Goal: Task Accomplishment & Management: Complete application form

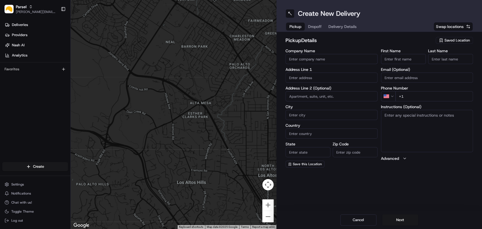
click at [451, 42] on span "Saved Location" at bounding box center [456, 40] width 25 height 5
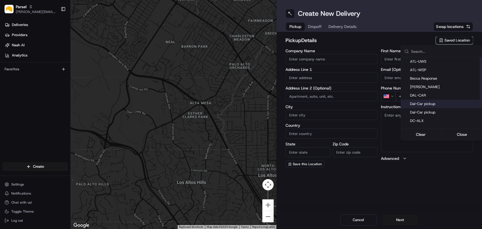
click at [425, 103] on span "Dal-Car pickup" at bounding box center [444, 103] width 69 height 5
type input "Dal-Car pickup"
type input "[STREET_ADDRESS][PERSON_NAME]"
type input "Carrollton"
type input "US"
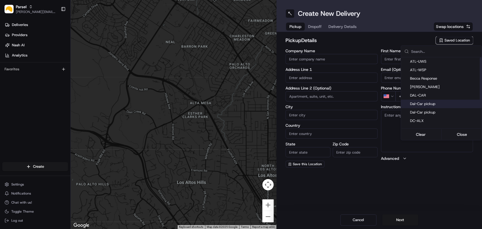
type input "[GEOGRAPHIC_DATA]"
type input "75006"
type input "[PERSON_NAME]"
type input "[EMAIL_ADDRESS][DOMAIN_NAME]"
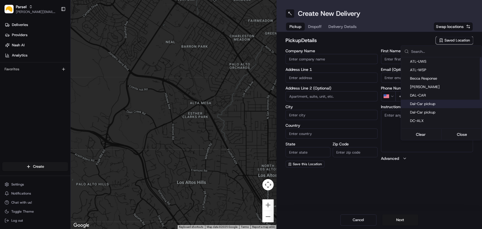
type input "[PHONE_NUMBER]"
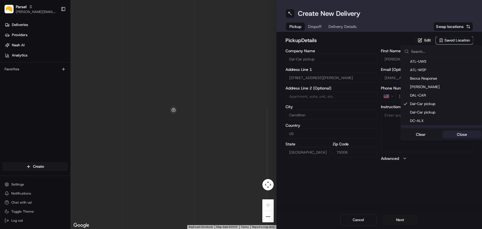
click at [452, 134] on button "Close" at bounding box center [461, 134] width 39 height 8
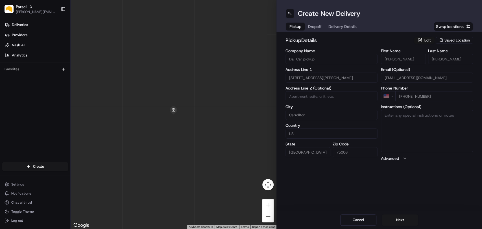
click at [424, 42] on button "Edit" at bounding box center [424, 40] width 21 height 7
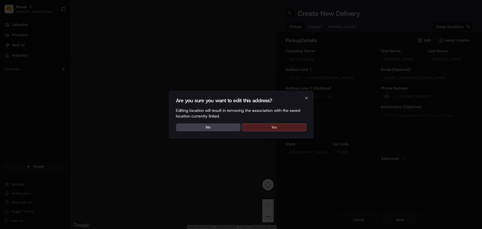
click at [256, 126] on button "Yes" at bounding box center [274, 127] width 65 height 8
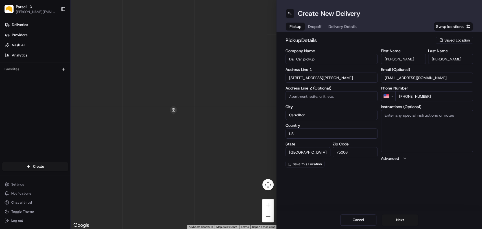
click at [410, 127] on textarea "Instructions (Optional)" at bounding box center [427, 131] width 92 height 42
paste textarea "Please pickup the packages at the rear loading dock with the large glass doors,…"
type textarea "Please pickup the packages at the rear loading dock with the large glass doors,…"
click at [397, 219] on button "Next" at bounding box center [400, 219] width 36 height 11
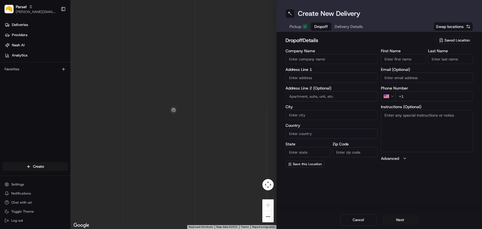
click at [450, 39] on span "Saved Location" at bounding box center [456, 40] width 25 height 5
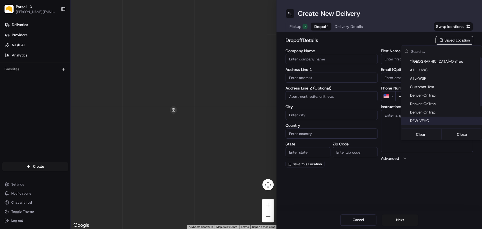
click at [426, 122] on span "DFW VEHO" at bounding box center [444, 120] width 69 height 5
type input "DFW VEHO"
type input "[STREET_ADDRESS]"
type input "Suite 325"
type input "[GEOGRAPHIC_DATA]"
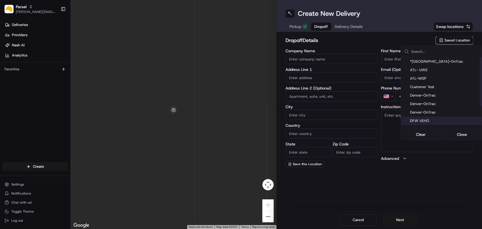
type input "US"
type input "[GEOGRAPHIC_DATA]"
type input "75028"
type input "Navid"
type input "Kassam"
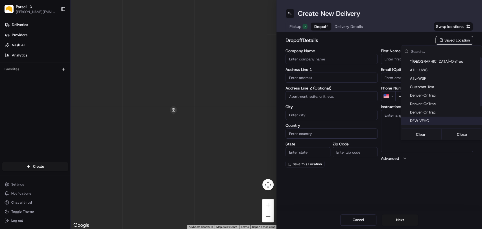
type input "[EMAIL_ADDRESS][DOMAIN_NAME]"
type input "[PHONE_NUMBER]"
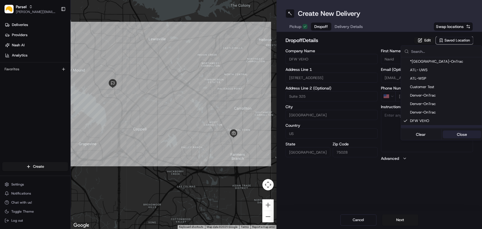
click at [459, 134] on button "Close" at bounding box center [461, 134] width 39 height 8
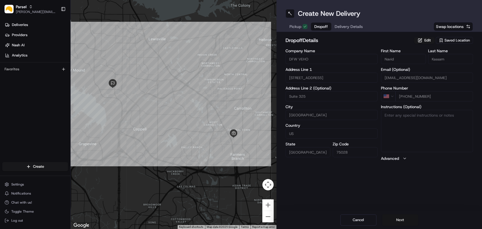
click at [402, 219] on button "Next" at bounding box center [400, 219] width 36 height 11
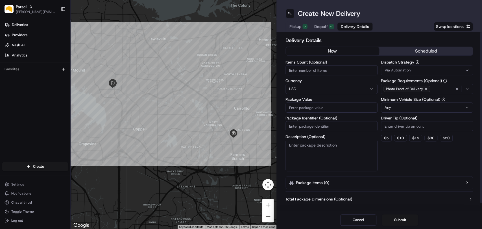
click at [295, 69] on input "Items Count (Optional)" at bounding box center [331, 70] width 92 height 10
type input "4"
click at [315, 109] on input "Package Value" at bounding box center [331, 107] width 92 height 10
type input "200"
click at [307, 151] on textarea "Description (Optional)" at bounding box center [331, 156] width 92 height 32
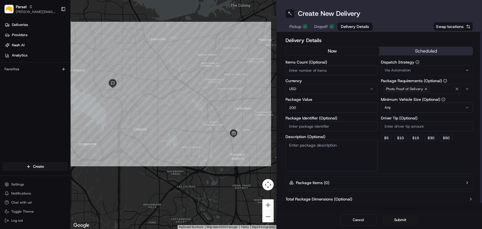
click at [319, 150] on textarea "Description (Optional)" at bounding box center [331, 156] width 92 height 32
paste textarea "10-15 small packages. You will find the packages on the black plastic shelf by …"
click at [300, 145] on textarea "10-15 small packages. You will find the packages on the black plastic shelf by …" at bounding box center [331, 156] width 92 height 32
click at [301, 145] on textarea "10-15 small packages. You will find the packages on the black plastic shelf by …" at bounding box center [331, 156] width 92 height 32
type textarea "4-5 small packages. You will find the packages on the black plastic shelf by th…"
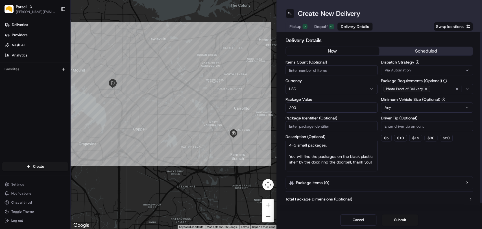
click at [391, 158] on div "Dispatch Strategy Via Automation Package Requirements (Optional) Photo Proof of…" at bounding box center [427, 115] width 92 height 111
click at [407, 111] on html "Parsel [EMAIL_ADDRESS][PERSON_NAME][DOMAIN_NAME] Toggle Sidebar Deliveries Prov…" at bounding box center [241, 114] width 482 height 229
click at [399, 219] on button "Submit" at bounding box center [400, 219] width 36 height 11
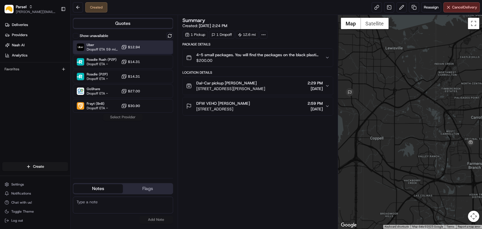
click at [118, 47] on span "Dropoff ETA 59 minutes" at bounding box center [103, 49] width 32 height 5
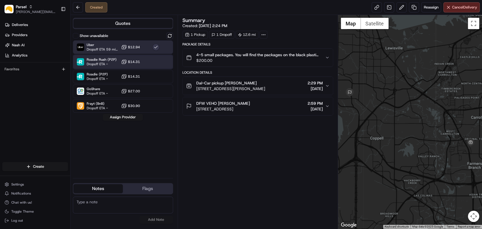
click at [140, 65] on div "Roadie Rush (P2P) Dropoff ETA - $14.31" at bounding box center [123, 62] width 100 height 14
click at [126, 118] on button "Assign Provider" at bounding box center [123, 117] width 40 height 7
